Goal: Information Seeking & Learning: Understand process/instructions

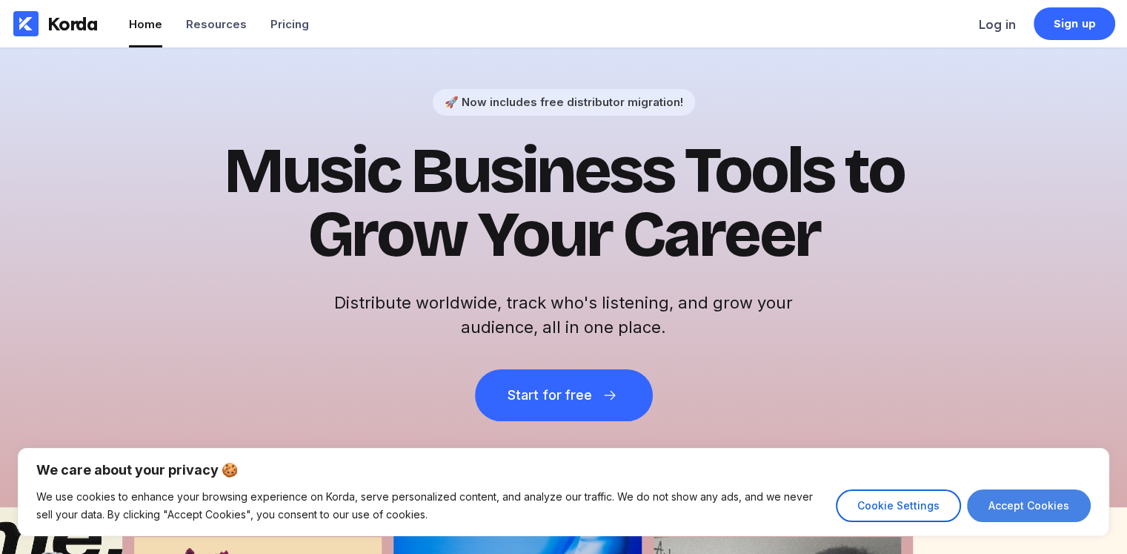
click at [1020, 502] on button "Accept Cookies" at bounding box center [1029, 505] width 124 height 33
checkbox input "true"
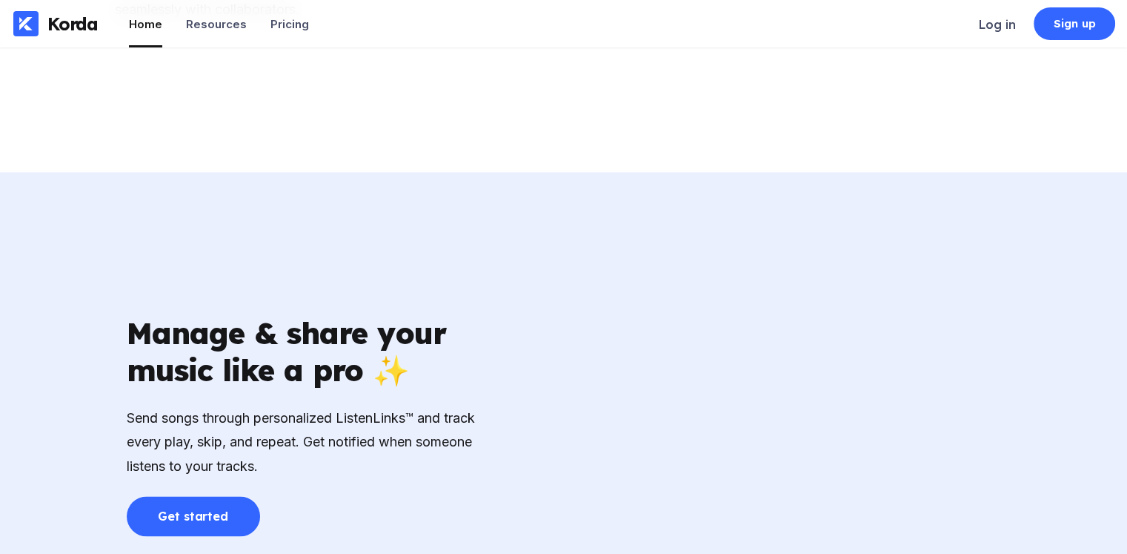
scroll to position [2150, 0]
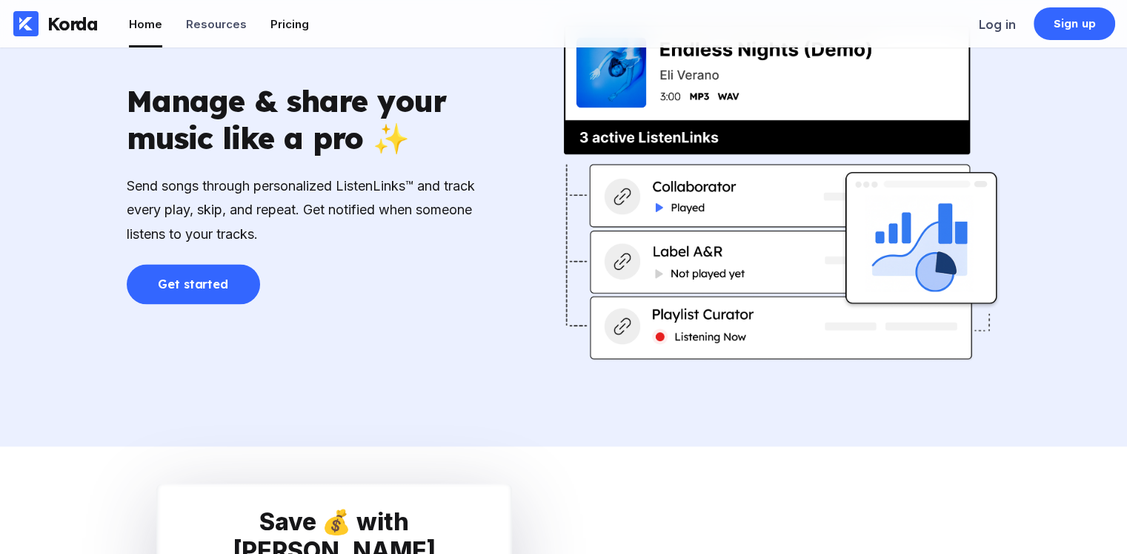
click at [277, 27] on div "Pricing" at bounding box center [290, 24] width 39 height 14
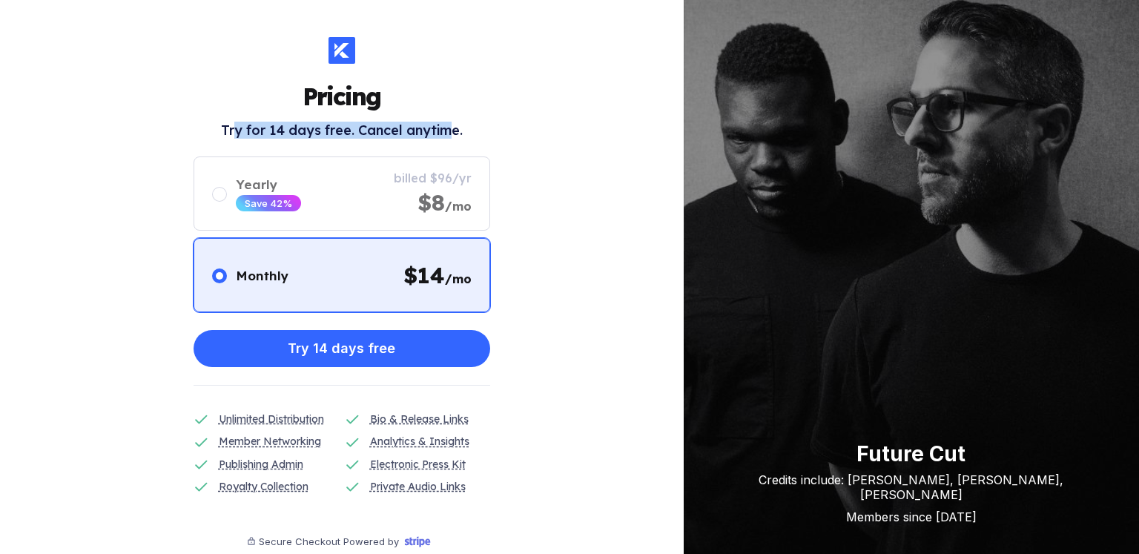
drag, startPoint x: 233, startPoint y: 128, endPoint x: 453, endPoint y: 127, distance: 220.1
click at [453, 127] on h2 "Try for 14 days free. Cancel anytime." at bounding box center [342, 130] width 242 height 17
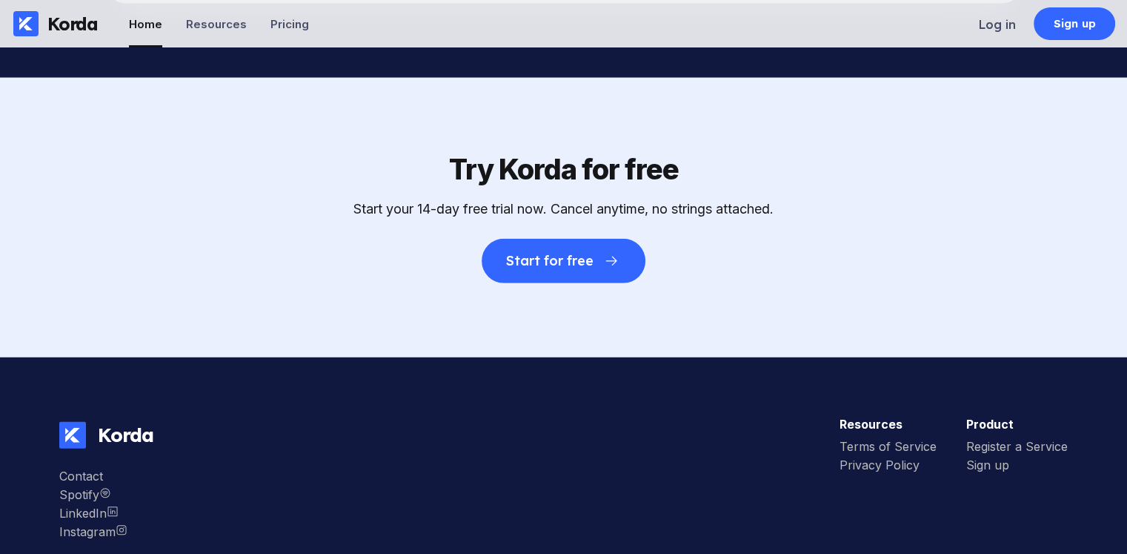
scroll to position [4212, 0]
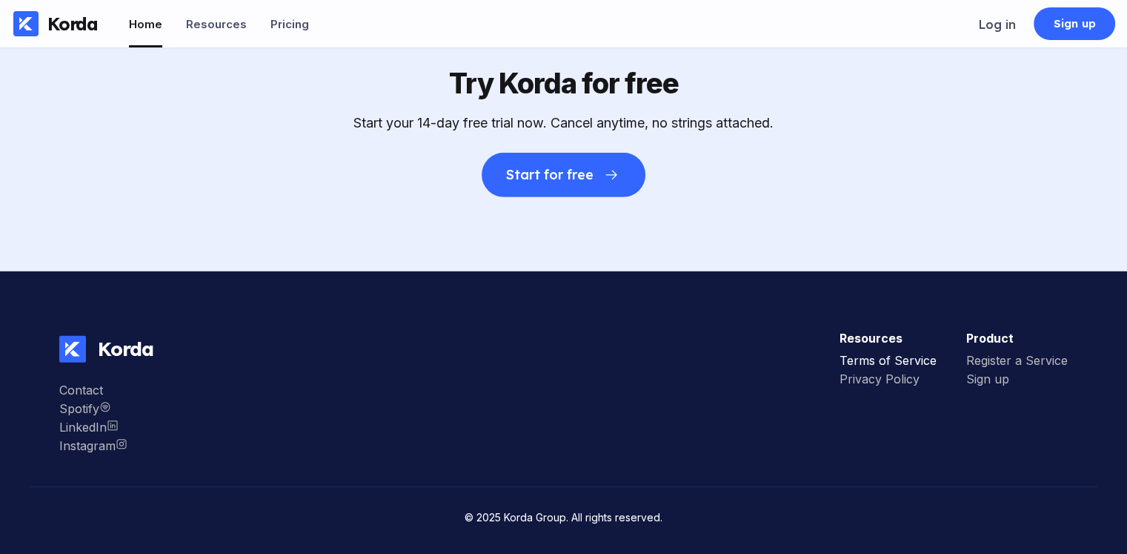
click at [907, 359] on div "Terms of Service" at bounding box center [888, 360] width 97 height 15
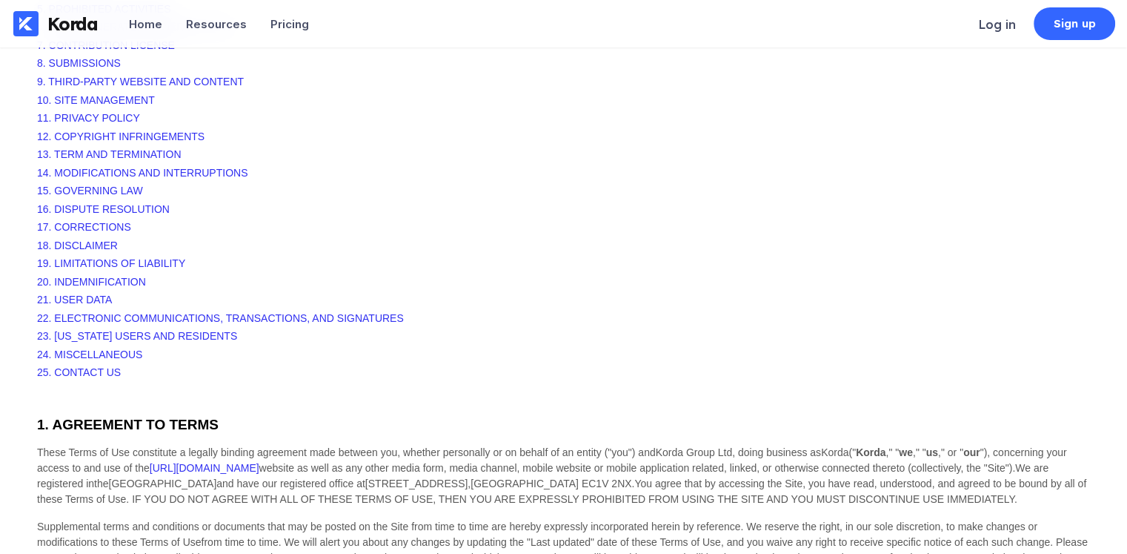
scroll to position [222, 0]
